Goal: Information Seeking & Learning: Learn about a topic

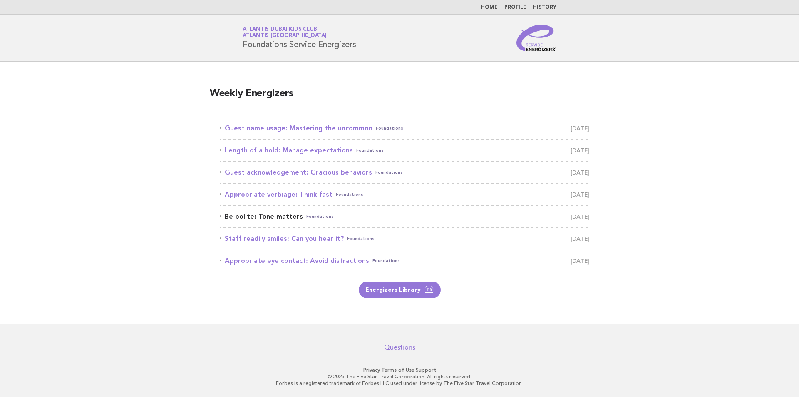
click at [278, 219] on link "Be polite: Tone matters Foundations [DATE]" at bounding box center [404, 217] width 369 height 12
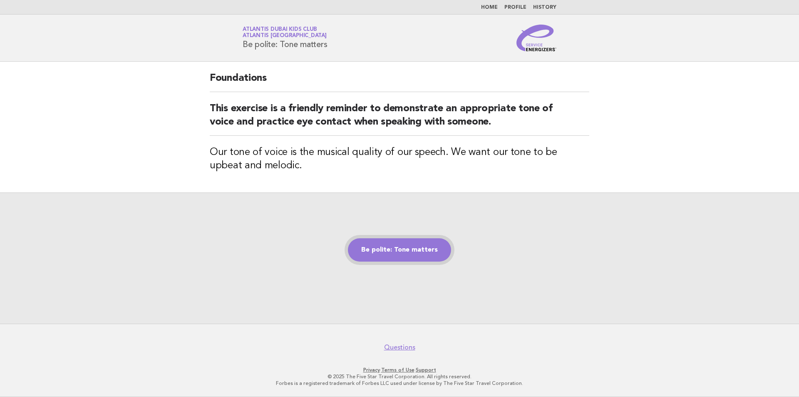
click at [414, 247] on link "Be polite: Tone matters" at bounding box center [399, 249] width 103 height 23
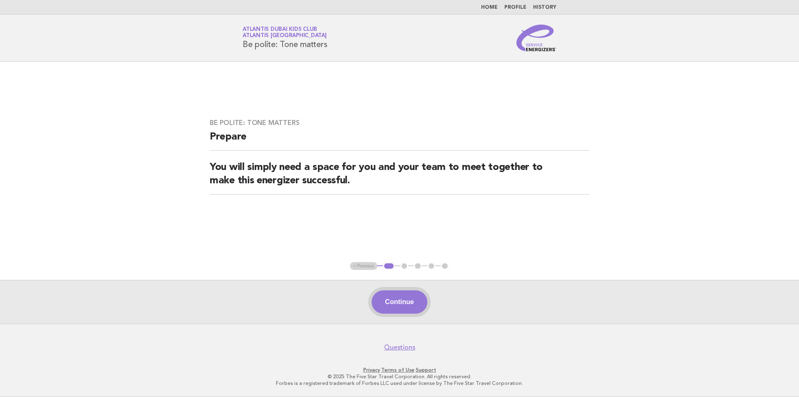
click at [404, 307] on button "Continue" at bounding box center [399, 301] width 55 height 23
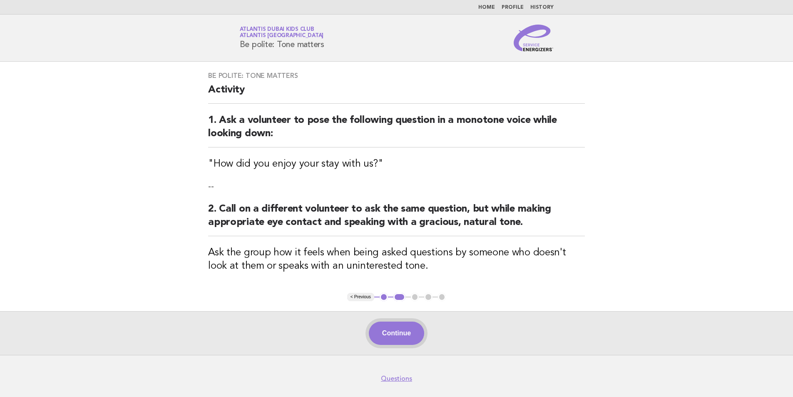
click at [411, 335] on button "Continue" at bounding box center [396, 332] width 55 height 23
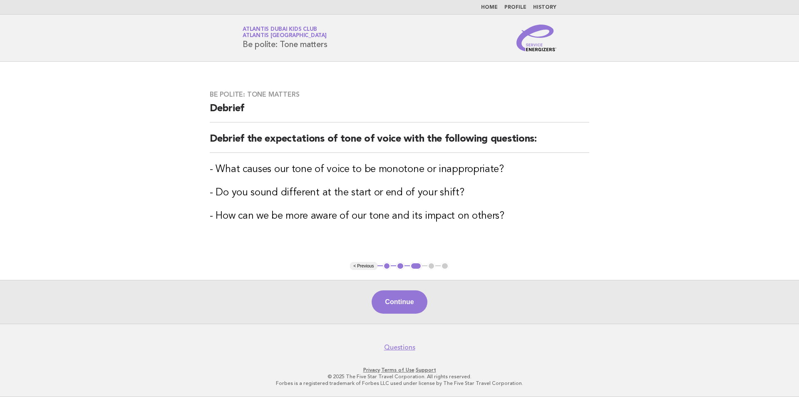
click at [570, 192] on h3 "- Do you sound different at the start or end of your shift?" at bounding box center [399, 192] width 379 height 13
click at [430, 267] on ul "< Previous 1 2 3 4 5" at bounding box center [399, 266] width 99 height 8
click at [433, 266] on ul "< Previous 1 2 3 4 5" at bounding box center [399, 266] width 99 height 8
click at [415, 296] on button "Continue" at bounding box center [399, 301] width 55 height 23
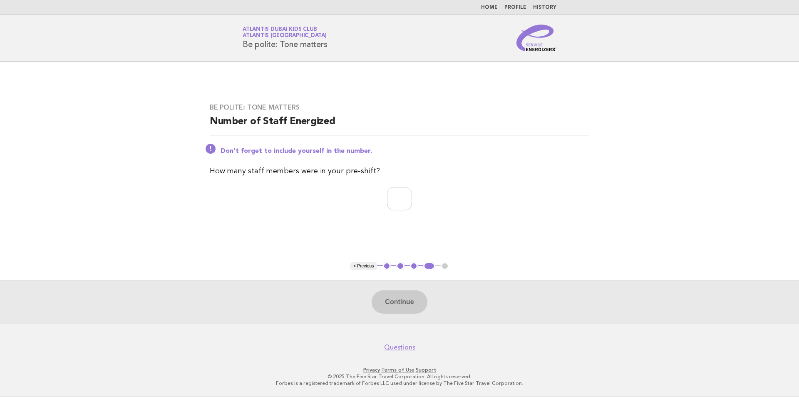
click at [415, 267] on button "3" at bounding box center [414, 266] width 8 height 8
